Goal: Task Accomplishment & Management: Use online tool/utility

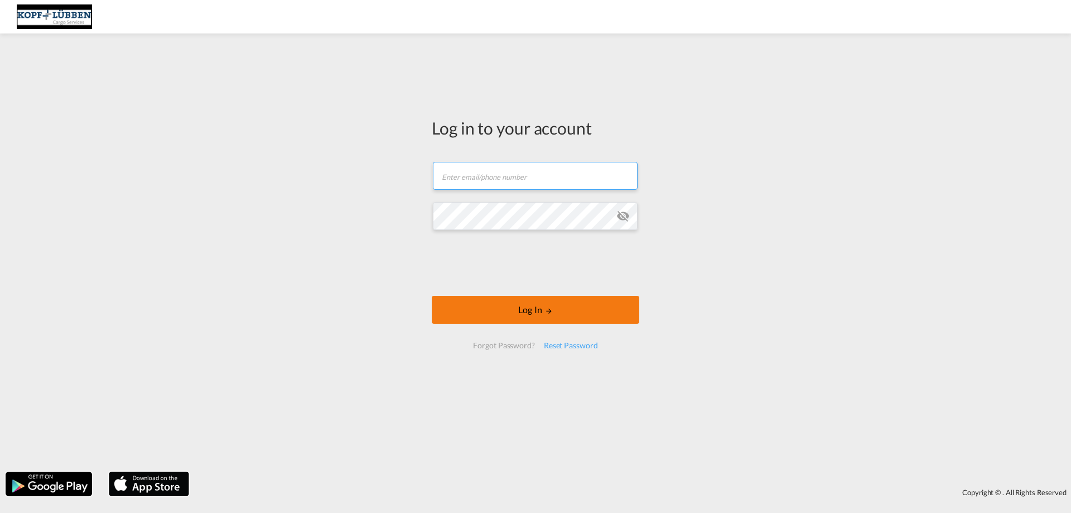
type input "[EMAIL_ADDRESS][PERSON_NAME][DOMAIN_NAME]"
click at [537, 319] on button "Log In" at bounding box center [536, 310] width 208 height 28
